Goal: Navigation & Orientation: Go to known website

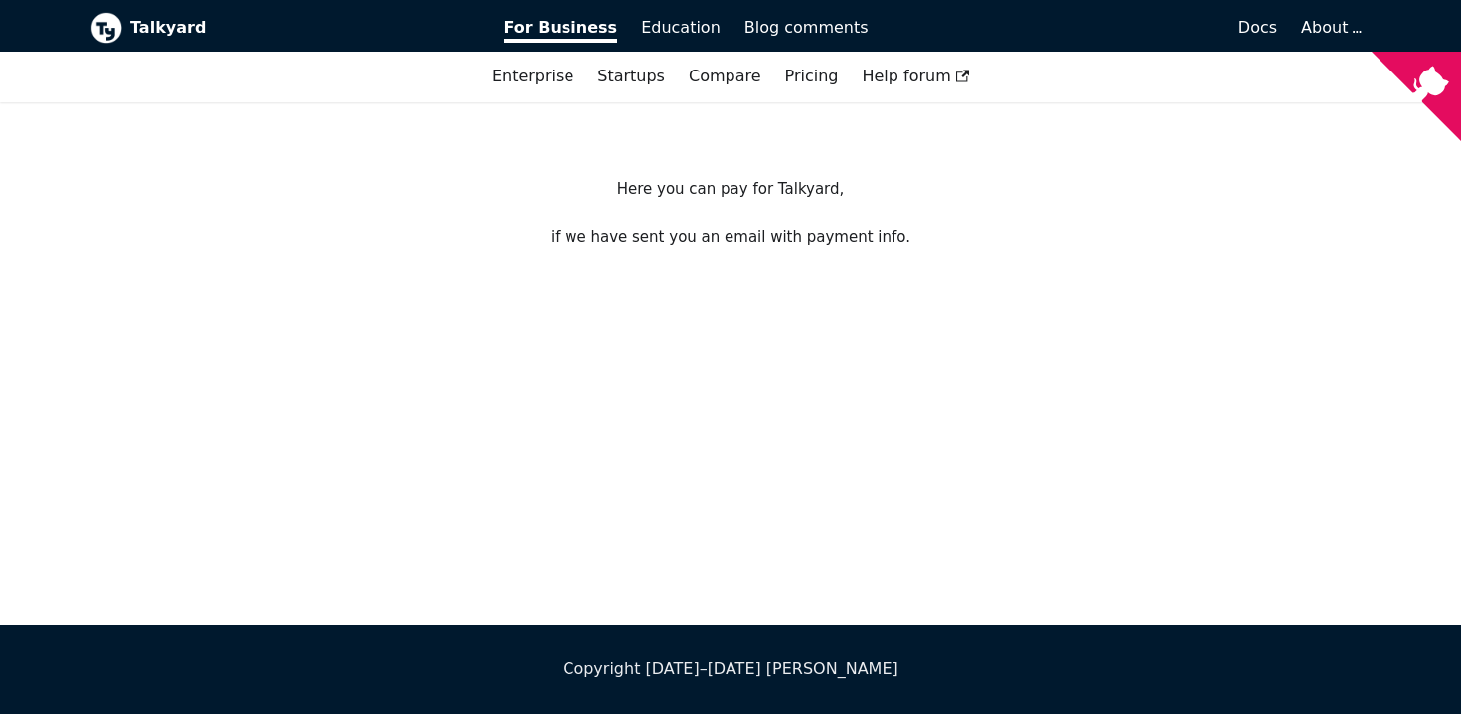
click at [106, 25] on img at bounding box center [106, 28] width 32 height 32
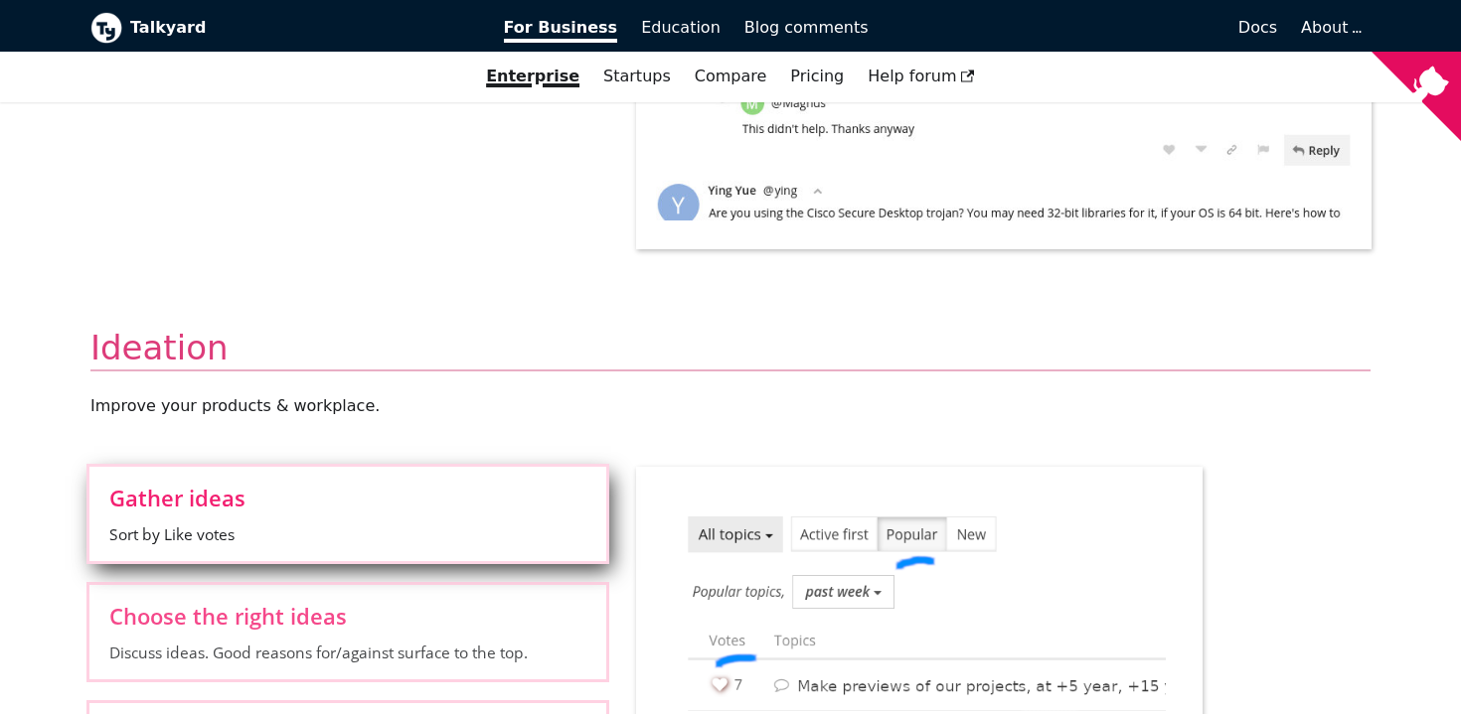
scroll to position [1592, 0]
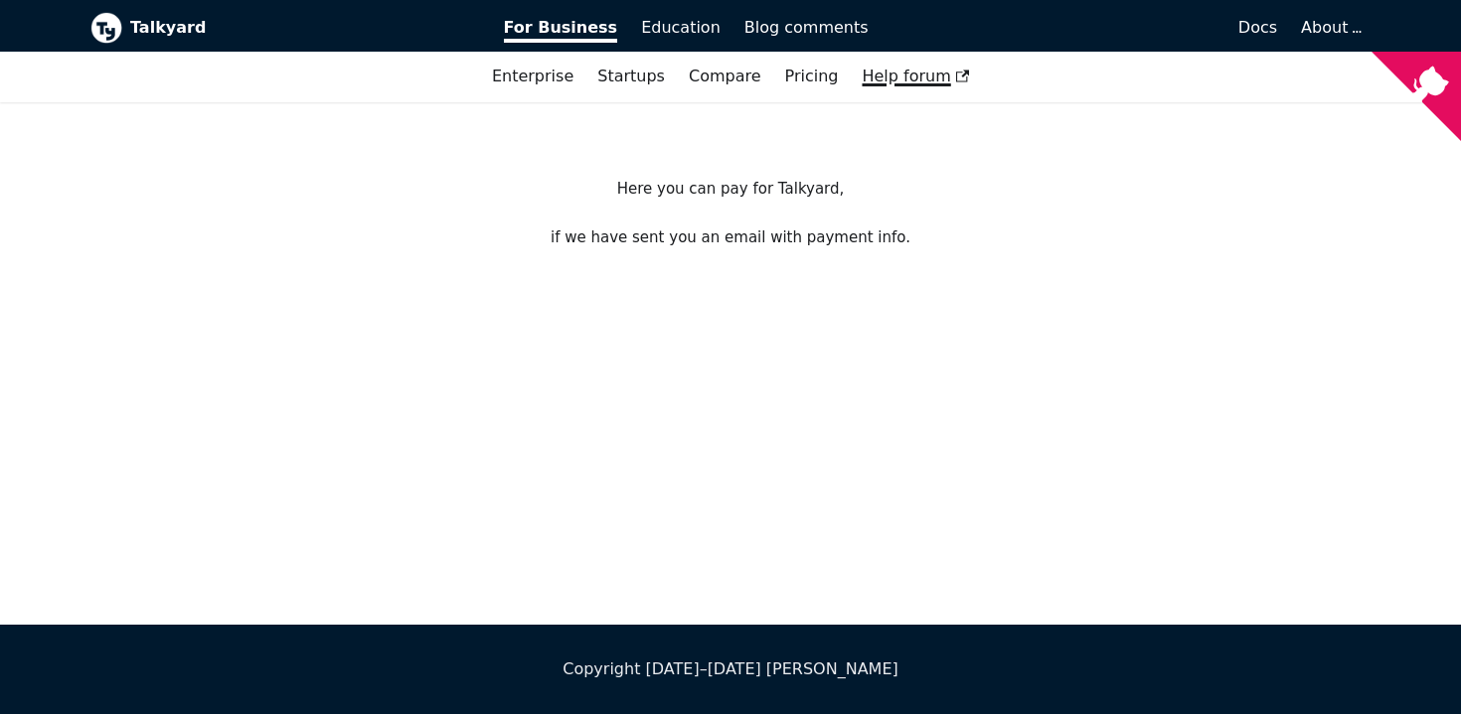
click at [911, 77] on span "Help forum" at bounding box center [915, 76] width 107 height 19
